Goal: Check status: Check status

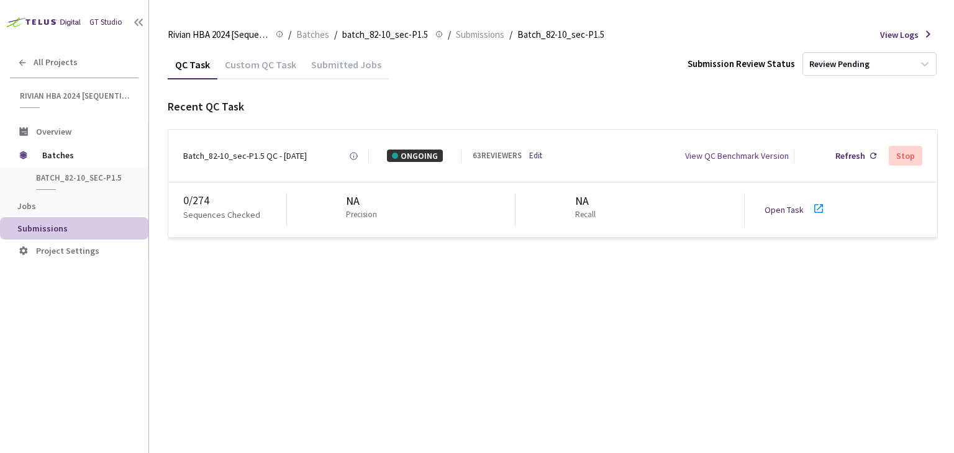
click at [264, 155] on div "Batch_82-10_sec-P1.5 QC - [DATE]" at bounding box center [245, 156] width 124 height 12
click at [266, 162] on div "Batch_82-10_sec-P1.5 QC - [DATE] Created at [DATE] at 12:25 AM GMT+2 Created by…" at bounding box center [552, 156] width 769 height 52
click at [268, 153] on div "Batch_82-10_sec-P1.5 QC - [DATE]" at bounding box center [245, 156] width 124 height 12
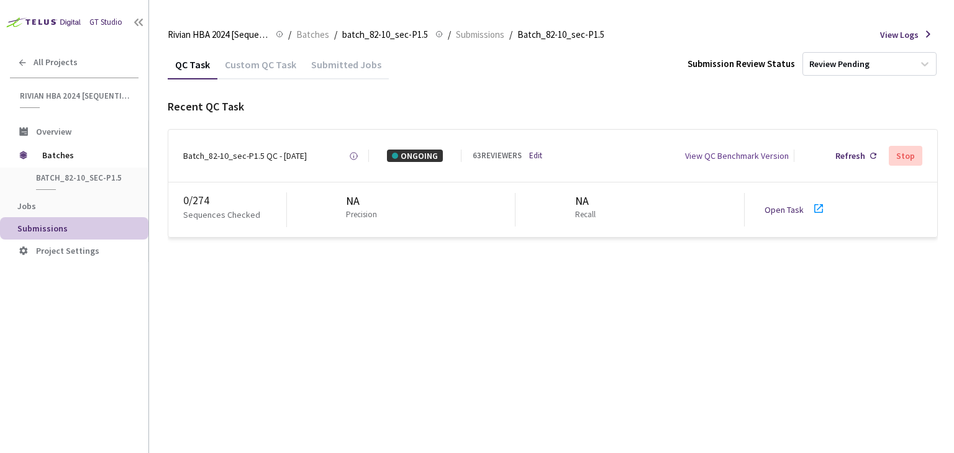
click at [264, 97] on div "QC Task Custom QC Task Submitted Jobs Submission Review Status Review Pending R…" at bounding box center [553, 144] width 770 height 188
click at [299, 158] on div "Batch_82-10_sec-P1.5 QC - [DATE]" at bounding box center [245, 156] width 124 height 12
click at [223, 147] on div "Batch_82-10_sec-P1.5 QC - [DATE] Created at [DATE] at 12:25 AM GMT+2 Created by…" at bounding box center [552, 156] width 769 height 52
click at [273, 60] on div "Custom QC Task" at bounding box center [260, 68] width 86 height 21
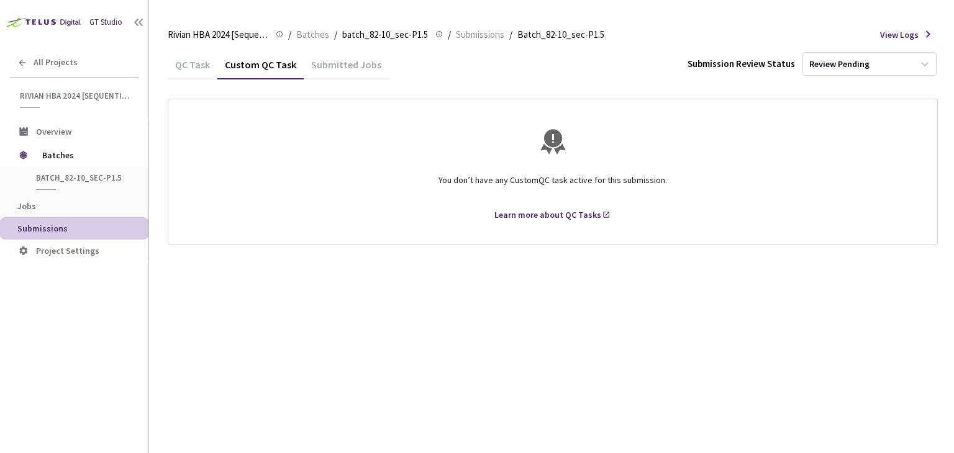
click at [353, 63] on div "Submitted Jobs" at bounding box center [346, 68] width 85 height 21
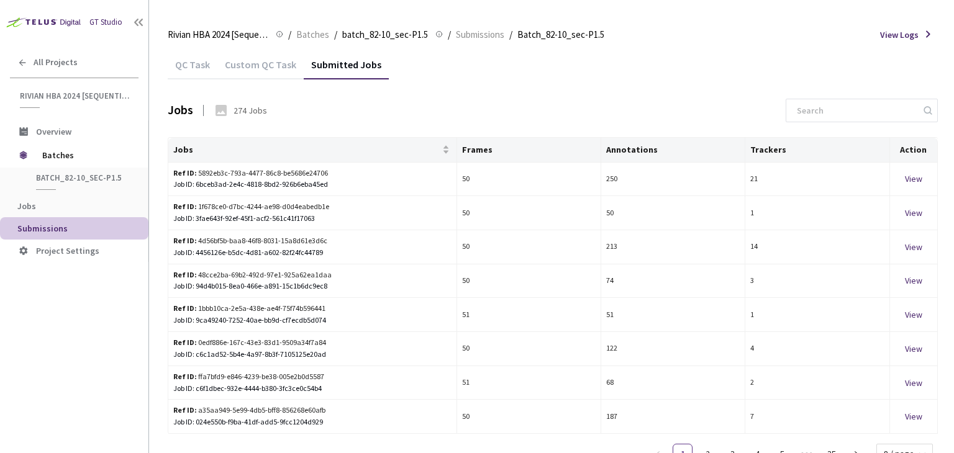
click at [195, 63] on div "QC Task" at bounding box center [193, 68] width 50 height 21
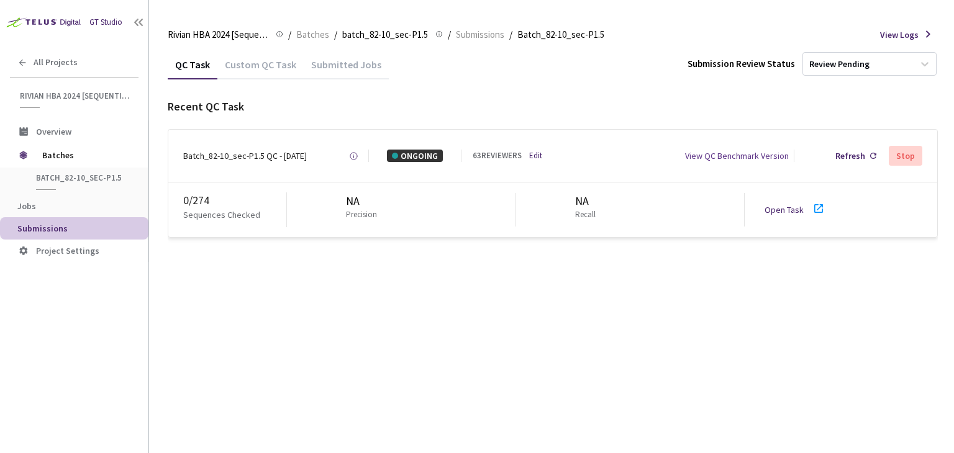
click at [251, 160] on div "Batch_82-10_sec-P1.5 QC - [DATE]" at bounding box center [245, 156] width 124 height 12
click at [305, 160] on div "Batch_82-10_sec-P1.5 QC - [DATE]" at bounding box center [245, 156] width 124 height 12
click at [332, 155] on div "Batch_82-10_sec-P1.5 QC - [DATE] Created at [DATE] at 12:25 AM GMT+2 Created by…" at bounding box center [276, 156] width 186 height 12
click at [263, 153] on div "Batch_82-10_sec-P1.5 QC - [DATE]" at bounding box center [245, 156] width 124 height 12
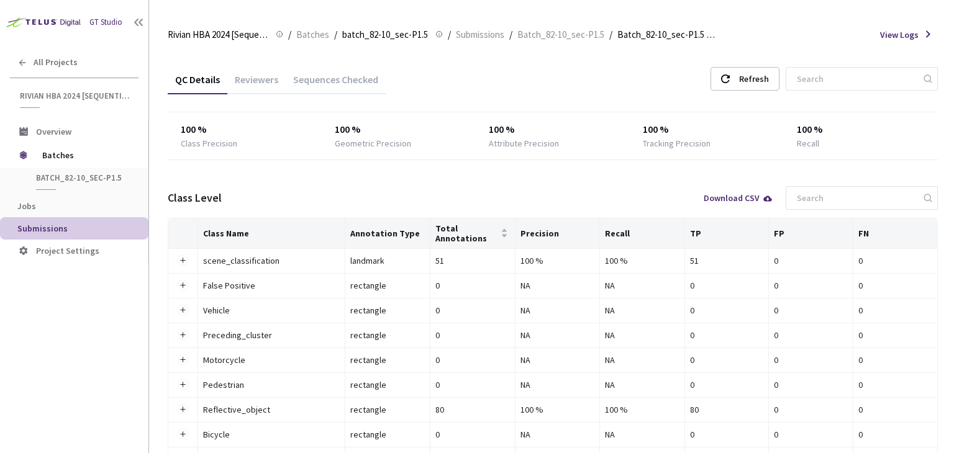
click at [266, 78] on div "Reviewers" at bounding box center [256, 83] width 58 height 21
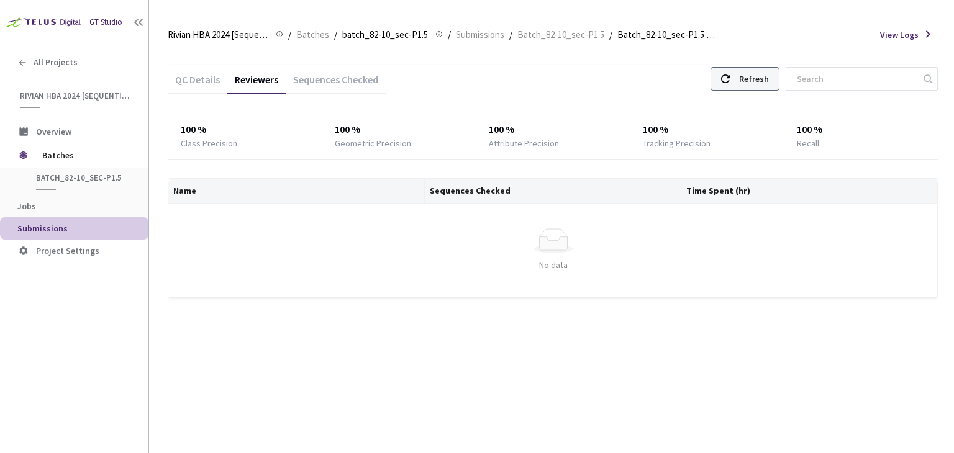
click at [745, 82] on div "Refresh" at bounding box center [744, 79] width 69 height 24
click at [769, 86] on div "Refresh" at bounding box center [754, 79] width 30 height 22
click at [756, 80] on div "Refresh" at bounding box center [754, 79] width 30 height 22
click at [756, 81] on div "Refresh" at bounding box center [754, 79] width 30 height 22
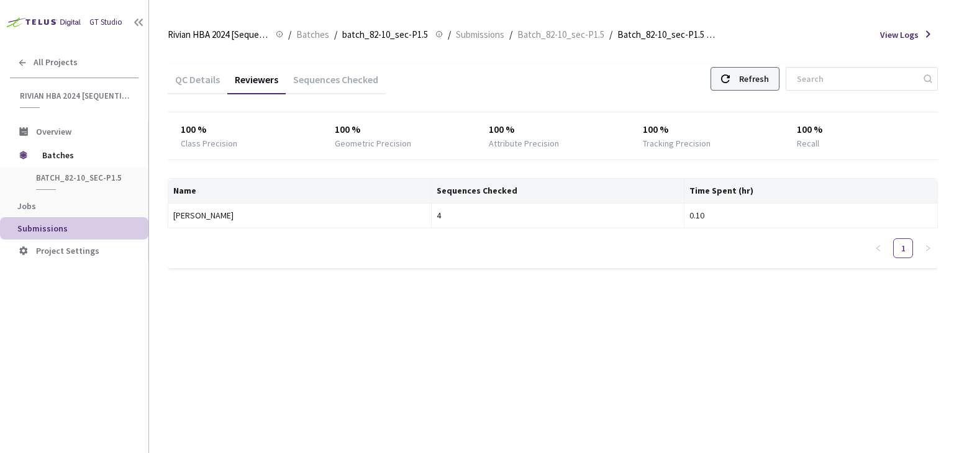
click at [748, 80] on div "Refresh" at bounding box center [744, 79] width 69 height 24
click at [756, 115] on div "100 % Class Precision 100 % Geometric Precision 100 % Attribute Precision 100 %…" at bounding box center [553, 135] width 770 height 47
click at [756, 78] on div "Refresh" at bounding box center [754, 79] width 30 height 22
click at [761, 80] on div "Refresh" at bounding box center [754, 79] width 30 height 22
click at [759, 84] on div "Refresh" at bounding box center [754, 79] width 30 height 22
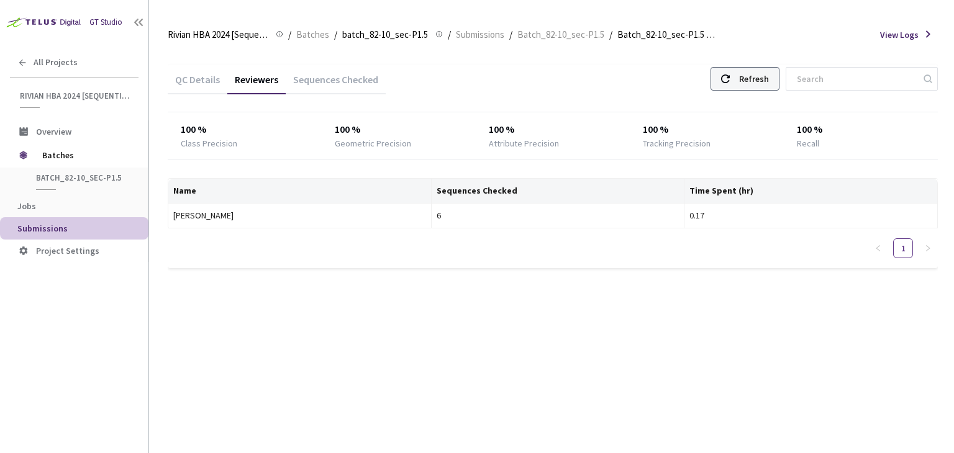
click at [759, 84] on div "Refresh" at bounding box center [754, 79] width 30 height 22
click at [767, 88] on div "Refresh" at bounding box center [754, 79] width 30 height 22
click at [769, 75] on div "Refresh" at bounding box center [754, 79] width 30 height 22
click at [767, 70] on div "Refresh" at bounding box center [754, 79] width 30 height 22
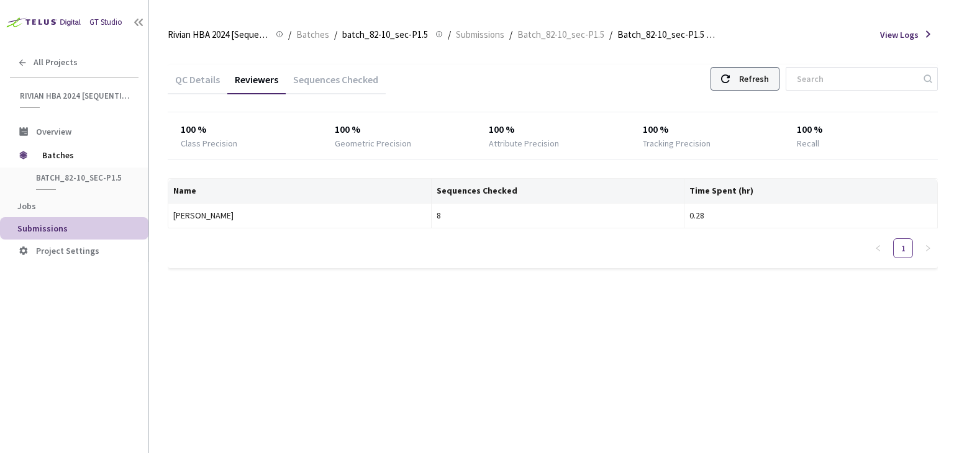
click at [747, 77] on div "Refresh" at bounding box center [744, 79] width 69 height 24
click at [758, 73] on div "Refresh" at bounding box center [754, 79] width 30 height 22
click at [759, 81] on div "Refresh" at bounding box center [754, 79] width 30 height 22
click at [769, 76] on div "Refresh" at bounding box center [754, 79] width 30 height 22
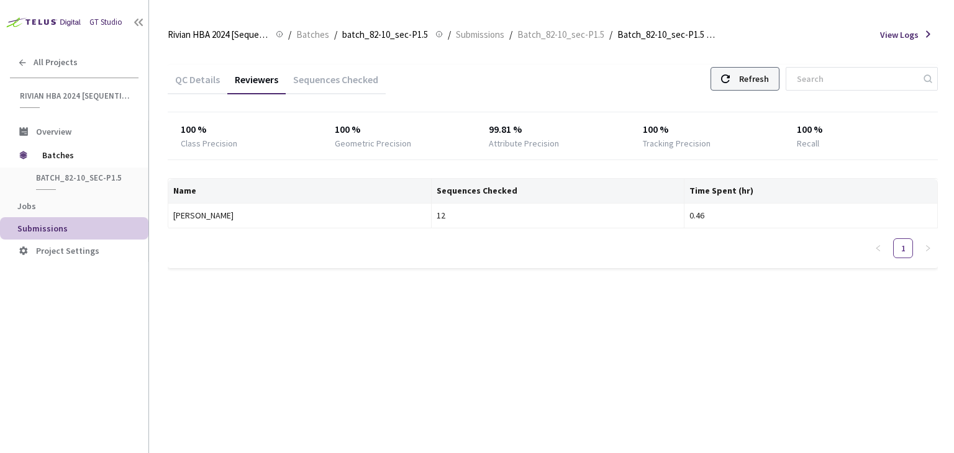
click at [769, 77] on div "Refresh" at bounding box center [754, 79] width 30 height 22
click at [765, 73] on div "Refresh" at bounding box center [754, 79] width 30 height 22
click at [754, 80] on div "Refresh" at bounding box center [744, 79] width 69 height 24
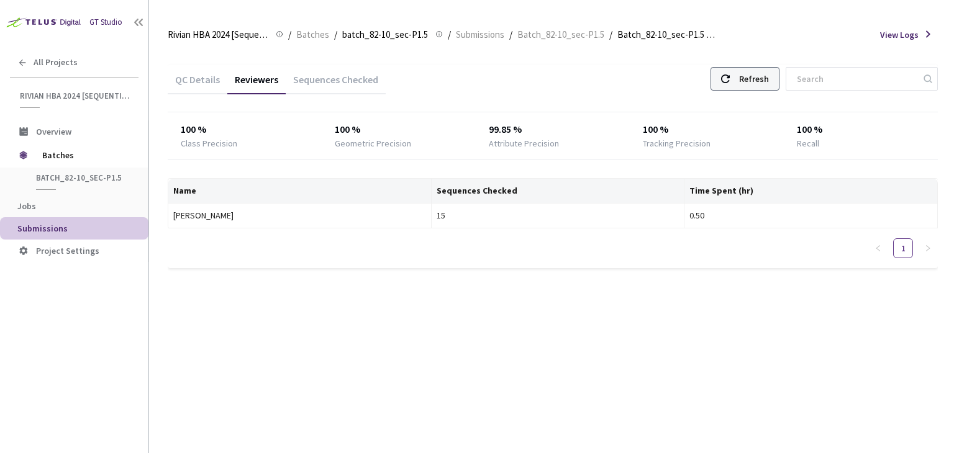
click at [759, 71] on div "Refresh" at bounding box center [754, 79] width 30 height 22
click at [755, 85] on div "Refresh" at bounding box center [754, 79] width 30 height 22
click at [769, 76] on div "Refresh" at bounding box center [754, 79] width 30 height 22
